Goal: Task Accomplishment & Management: Manage account settings

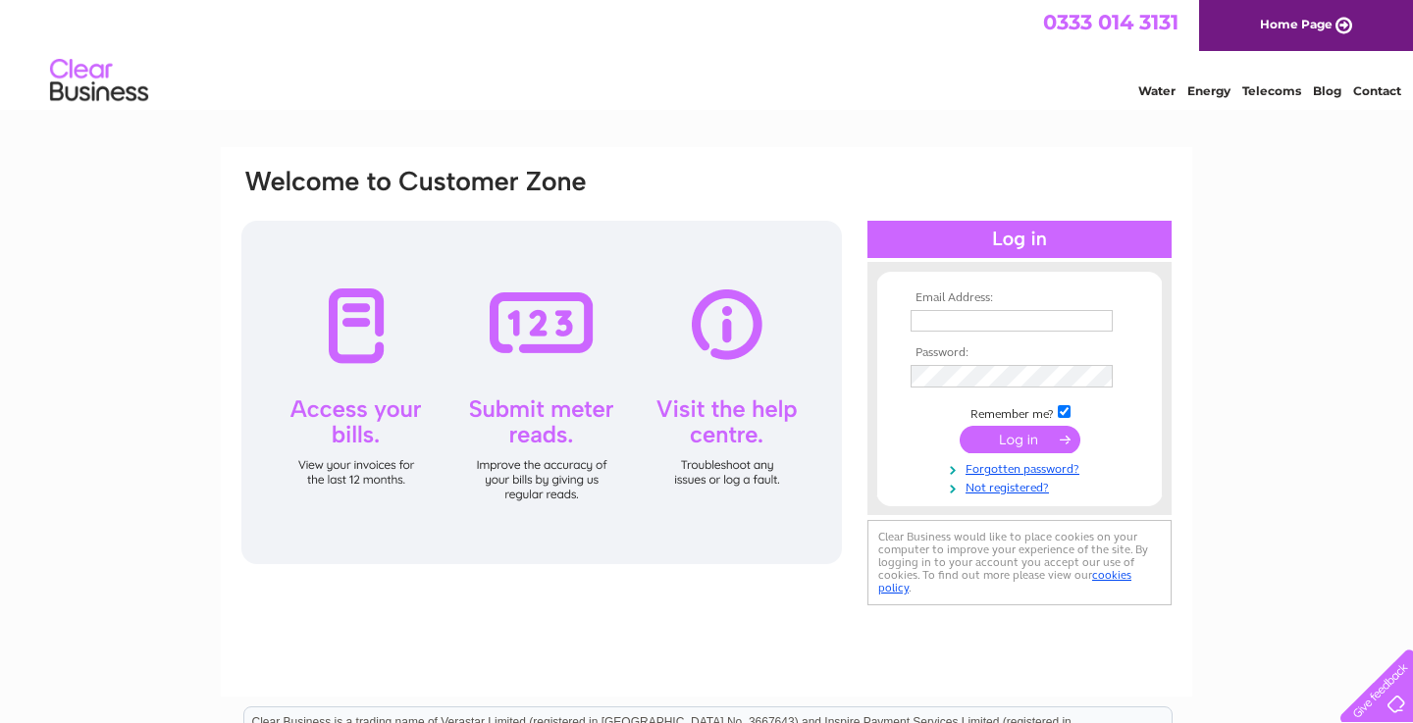
type input "[PERSON_NAME][EMAIL_ADDRESS][DOMAIN_NAME]"
click at [1024, 430] on input "submit" at bounding box center [1020, 439] width 121 height 27
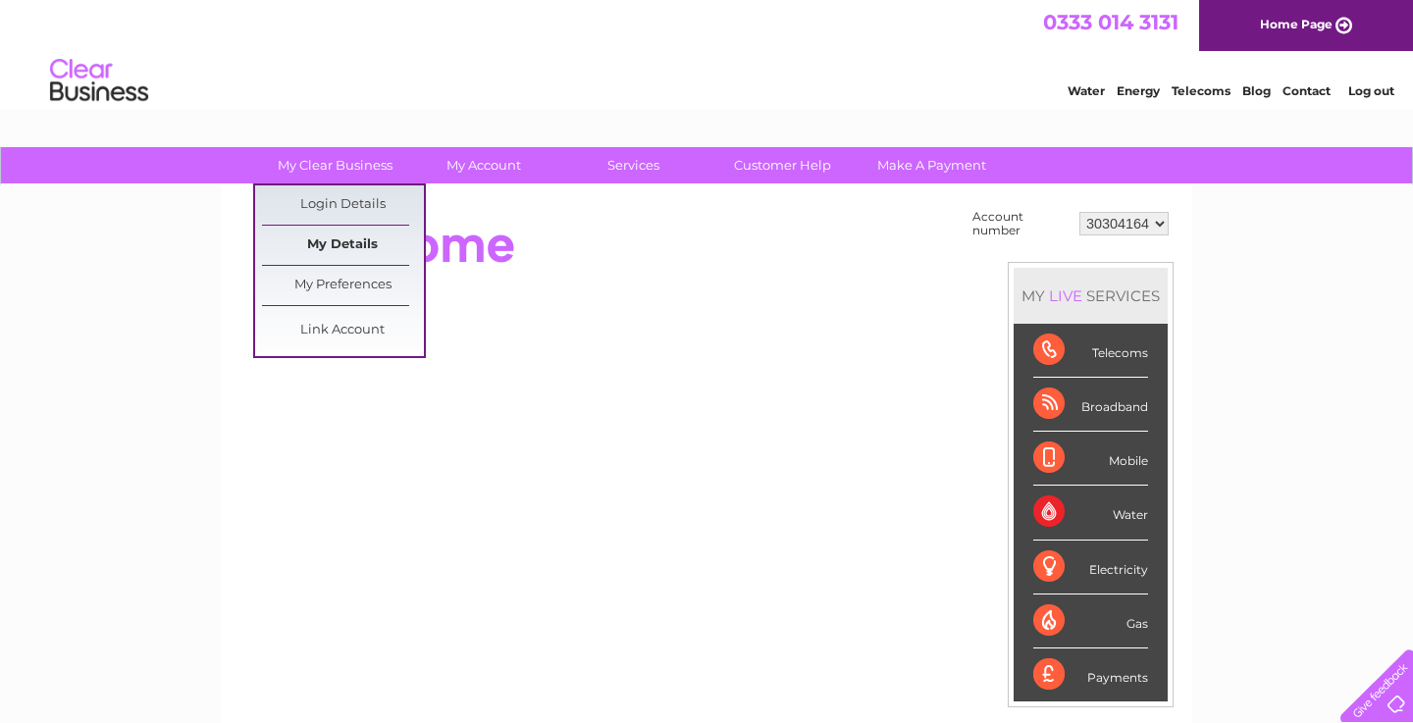
click at [342, 243] on link "My Details" at bounding box center [343, 245] width 162 height 39
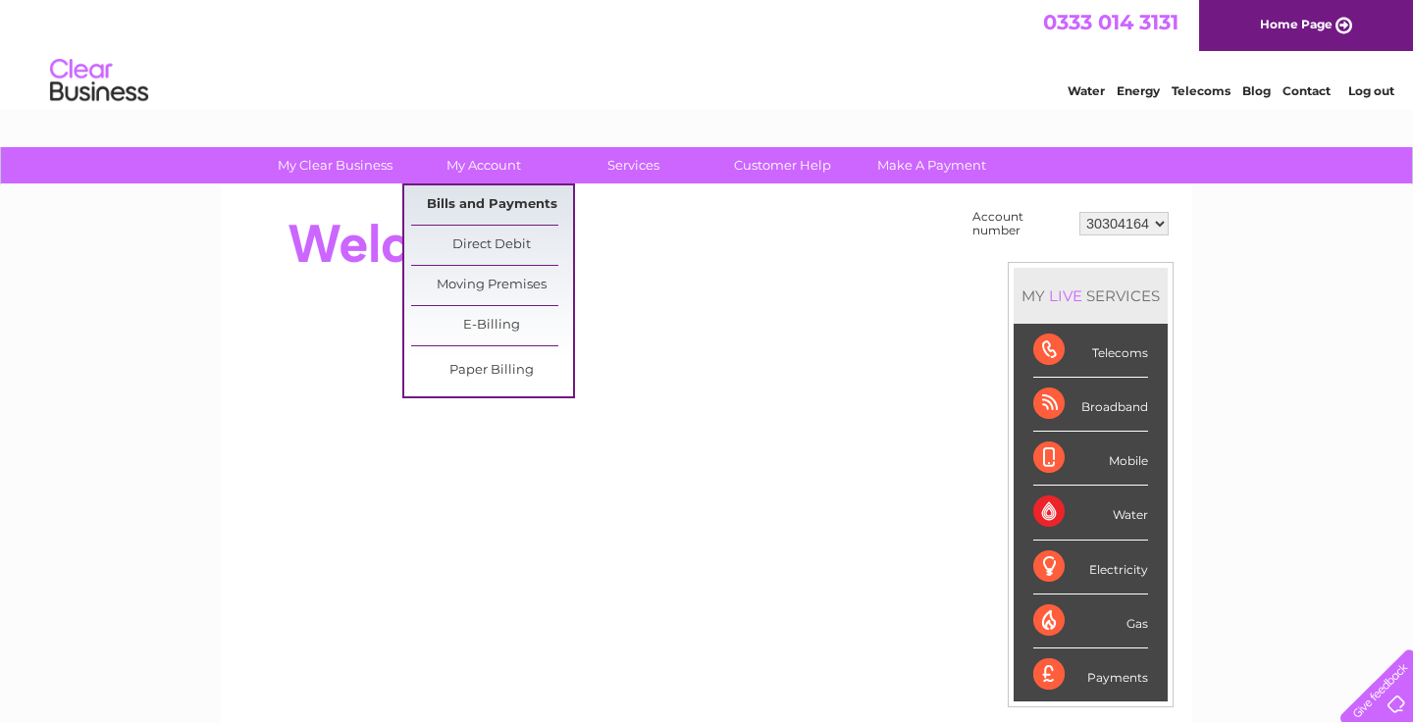
click at [506, 198] on link "Bills and Payments" at bounding box center [492, 204] width 162 height 39
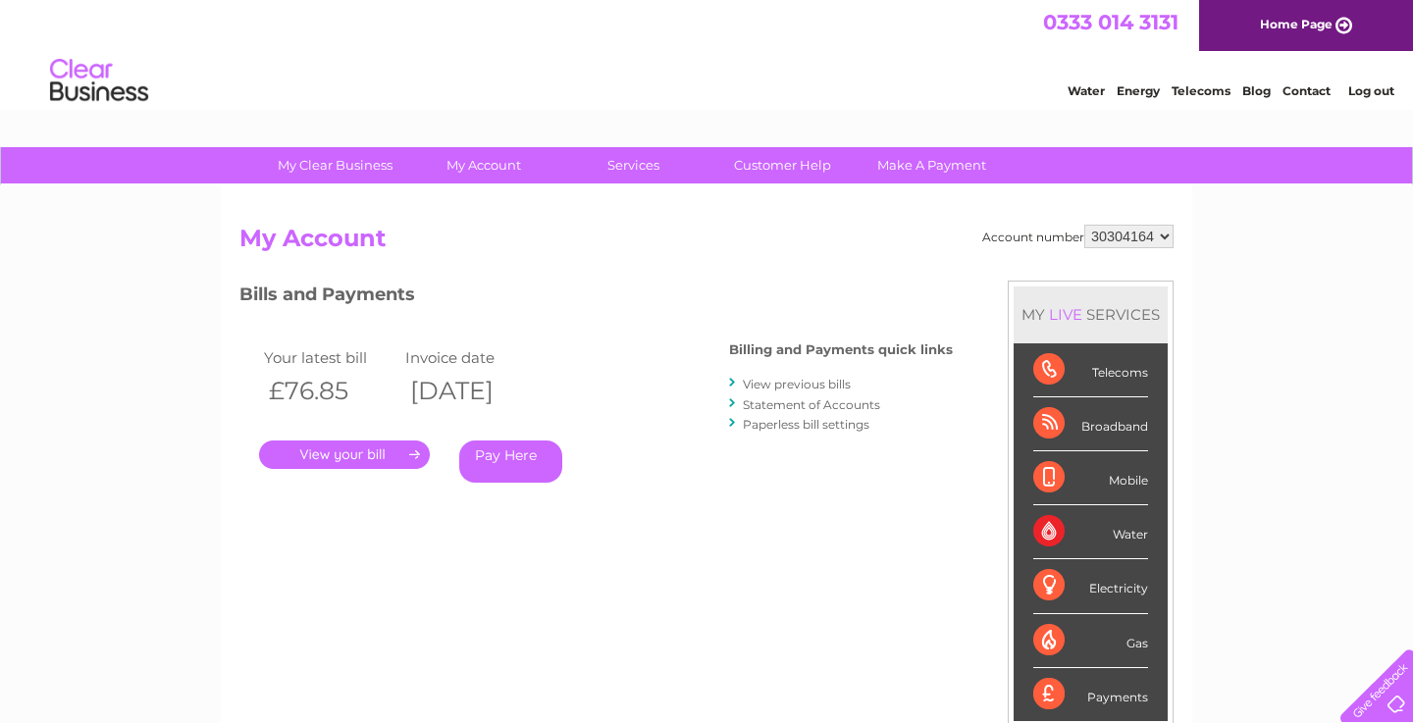
click at [827, 383] on link "View previous bills" at bounding box center [797, 384] width 108 height 15
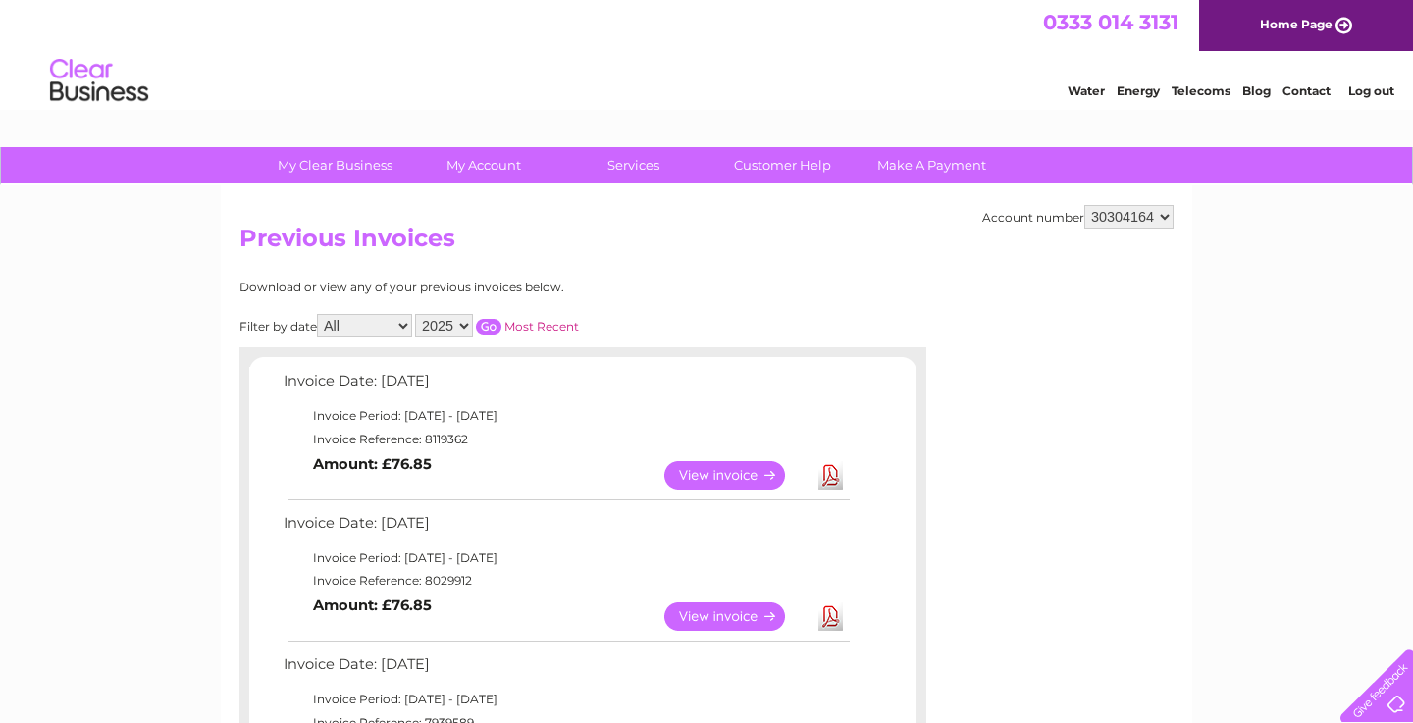
click at [738, 461] on link "View" at bounding box center [736, 475] width 144 height 28
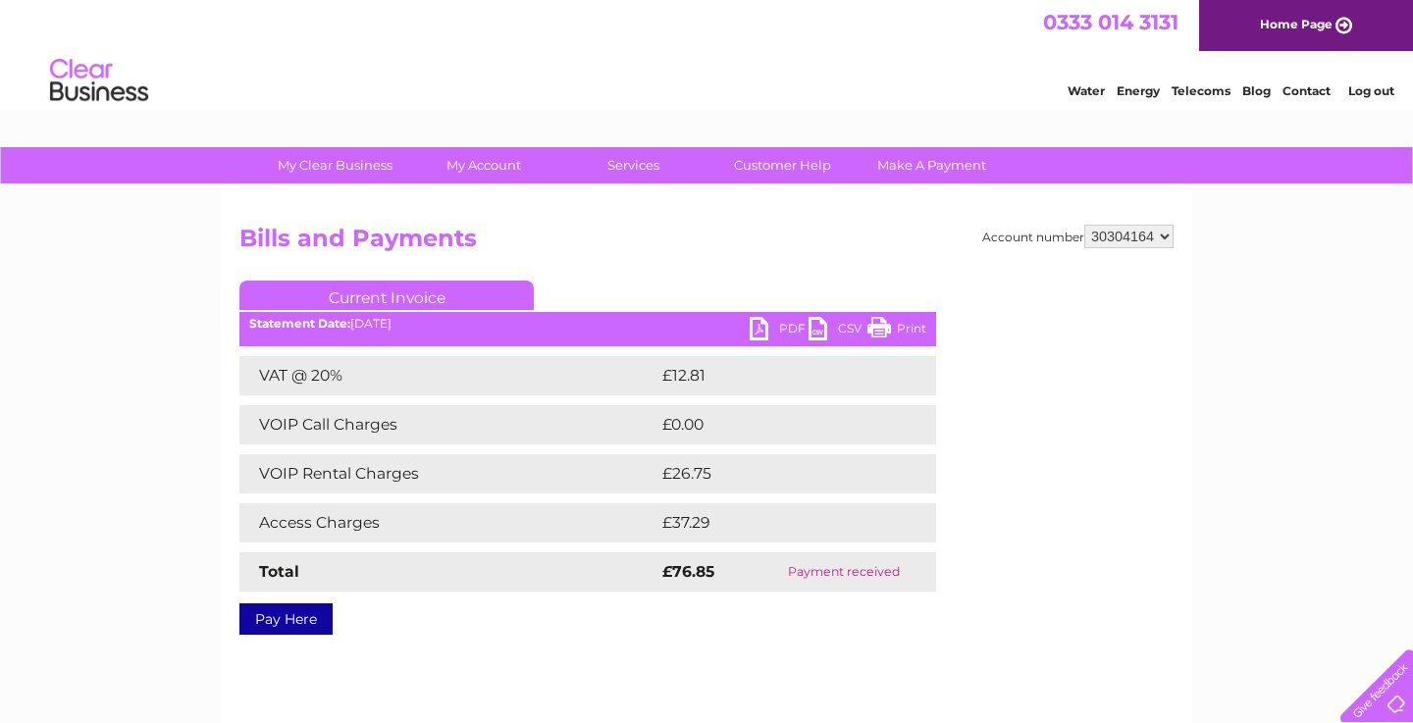
click at [784, 326] on link "PDF" at bounding box center [779, 331] width 59 height 28
